Goal: Entertainment & Leisure: Consume media (video, audio)

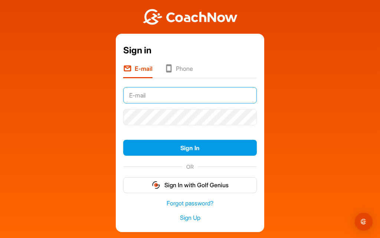
type input "fgrapentien@comcast.net"
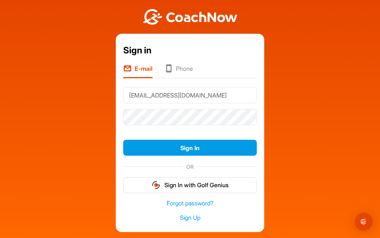
click at [190, 148] on button "Sign In" at bounding box center [190, 148] width 134 height 16
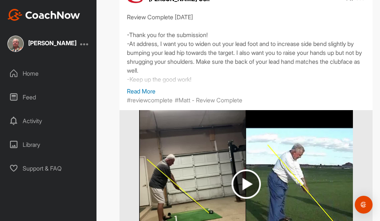
scroll to position [151, 0]
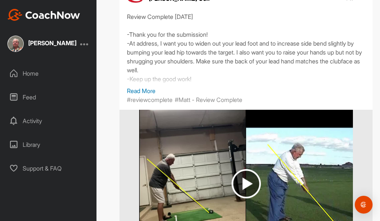
click at [149, 89] on p "Read More" at bounding box center [246, 90] width 238 height 9
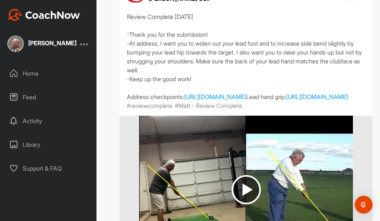
click at [246, 99] on link "[URL][DOMAIN_NAME]" at bounding box center [215, 96] width 62 height 7
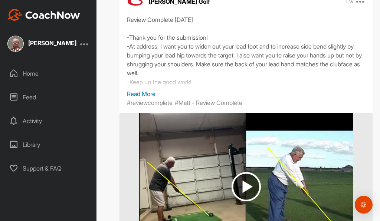
scroll to position [149, 0]
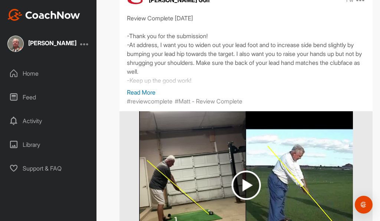
click at [148, 95] on p "Read More" at bounding box center [246, 92] width 238 height 9
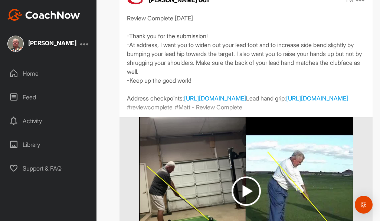
click at [286, 102] on link "[URL][DOMAIN_NAME]" at bounding box center [317, 98] width 62 height 7
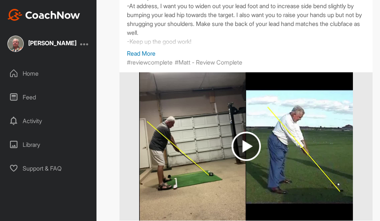
scroll to position [188, 0]
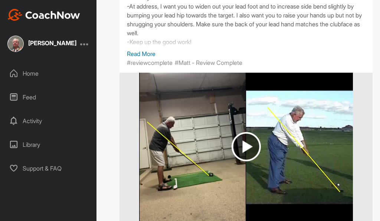
click at [252, 150] on img at bounding box center [245, 146] width 29 height 29
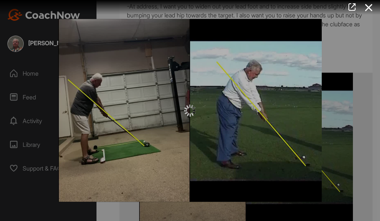
click at [184, 181] on div at bounding box center [189, 110] width 263 height 183
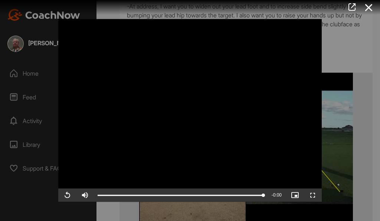
click at [348, 53] on div at bounding box center [190, 110] width 380 height 221
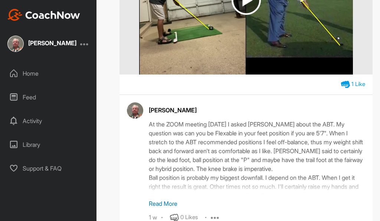
scroll to position [32, 0]
click at [171, 199] on p "Read More" at bounding box center [257, 203] width 216 height 9
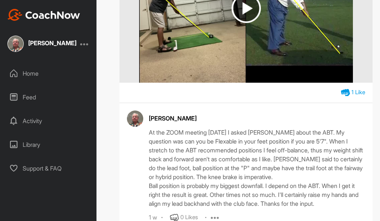
click at [359, 88] on div "1 Like" at bounding box center [358, 92] width 14 height 9
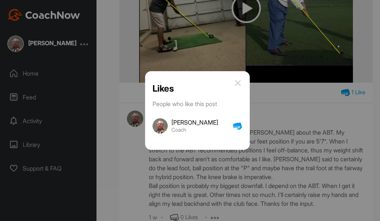
click at [207, 119] on h3 "[PERSON_NAME]" at bounding box center [194, 122] width 47 height 6
click at [242, 125] on img at bounding box center [237, 125] width 9 height 15
click at [242, 79] on img at bounding box center [237, 83] width 9 height 9
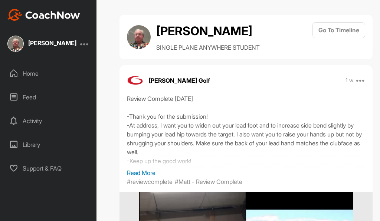
scroll to position [0, 0]
